Goal: Task Accomplishment & Management: Manage account settings

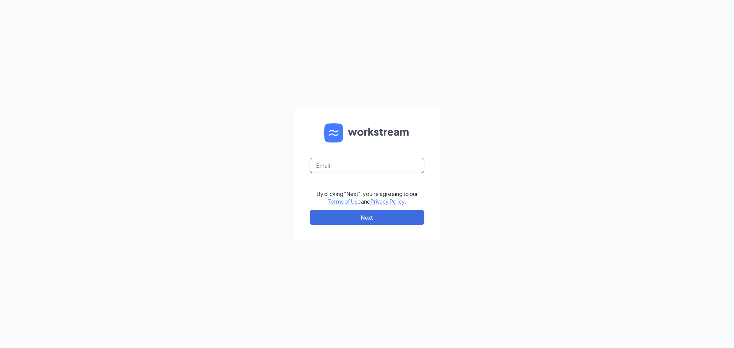
drag, startPoint x: 369, startPoint y: 159, endPoint x: 370, endPoint y: 168, distance: 8.6
click at [369, 159] on input "text" at bounding box center [367, 165] width 115 height 15
type input "[EMAIL_ADDRESS][DOMAIN_NAME]"
click at [373, 215] on button "Next" at bounding box center [367, 217] width 115 height 15
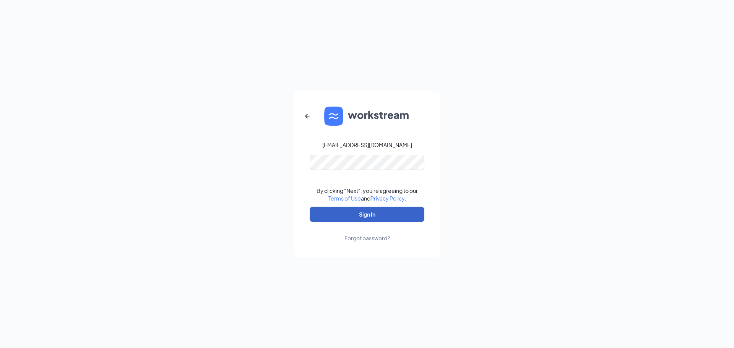
click at [369, 216] on button "Sign In" at bounding box center [367, 214] width 115 height 15
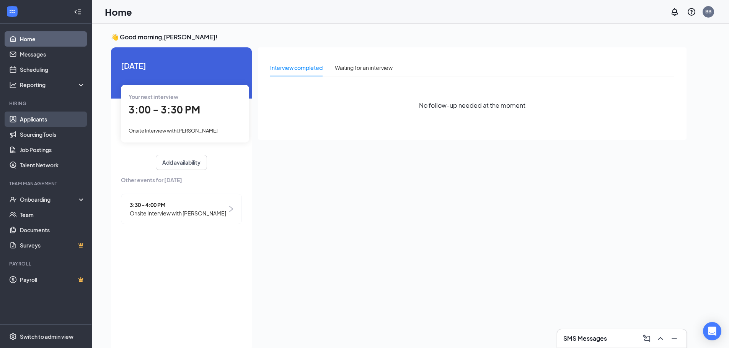
click at [48, 115] on link "Applicants" at bounding box center [52, 119] width 65 height 15
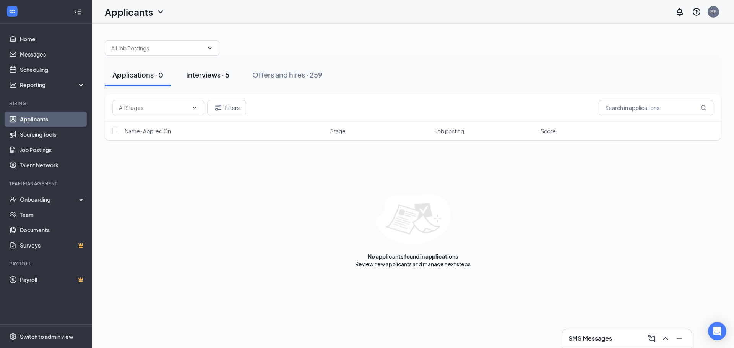
click at [229, 75] on div "Interviews · 5" at bounding box center [207, 75] width 43 height 10
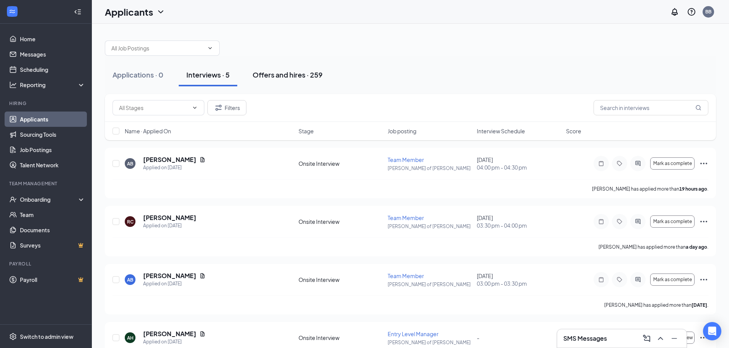
click at [285, 78] on div "Offers and hires · 259" at bounding box center [287, 75] width 70 height 10
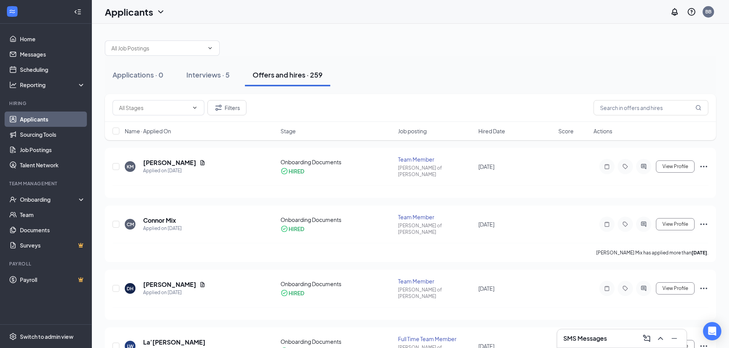
click at [201, 76] on div "Interviews · 5" at bounding box center [207, 75] width 43 height 10
